Goal: Information Seeking & Learning: Learn about a topic

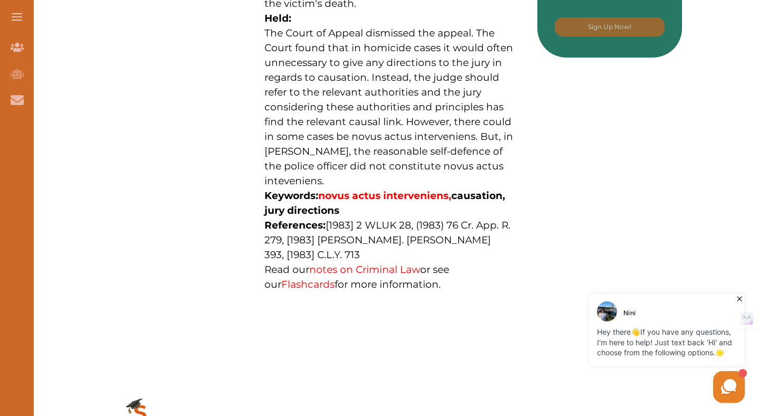
scroll to position [673, 0]
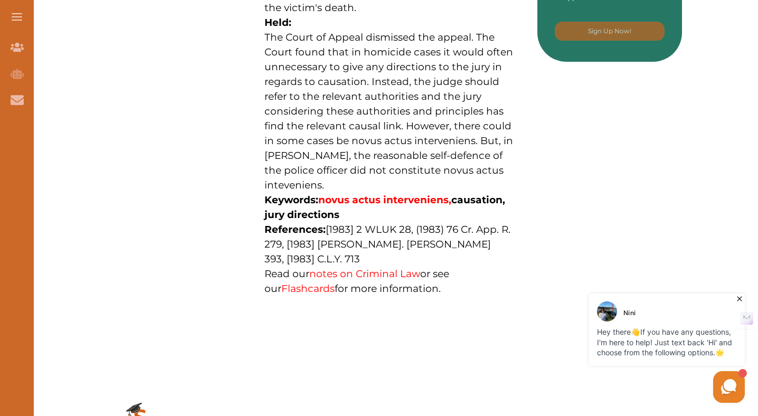
drag, startPoint x: 348, startPoint y: 272, endPoint x: 368, endPoint y: 291, distance: 26.9
click at [368, 265] on span "References: [1983] 2 WLUK 28, (1983) 76 Cr. App. R. 279, [1983] Crim. L.R. 393,…" at bounding box center [388, 244] width 246 height 42
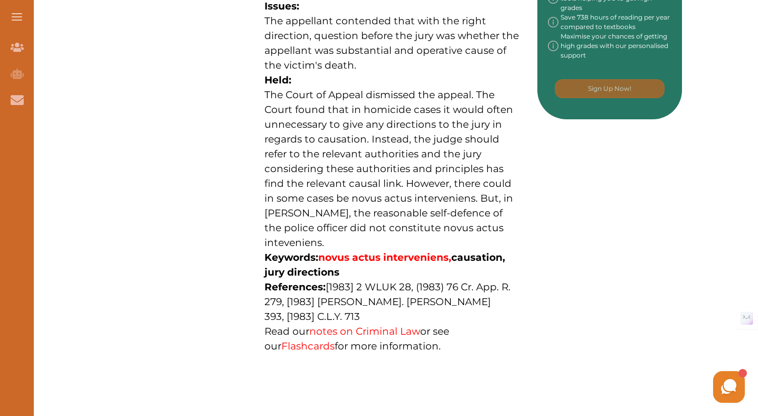
scroll to position [615, 0]
click at [418, 147] on p "The Court of Appeal dismissed the appeal. The Court found that in homicide case…" at bounding box center [393, 169] width 256 height 163
